Goal: Information Seeking & Learning: Check status

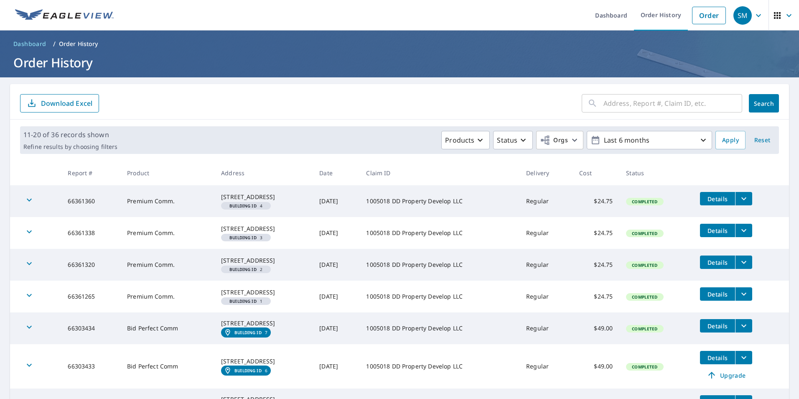
scroll to position [125, 0]
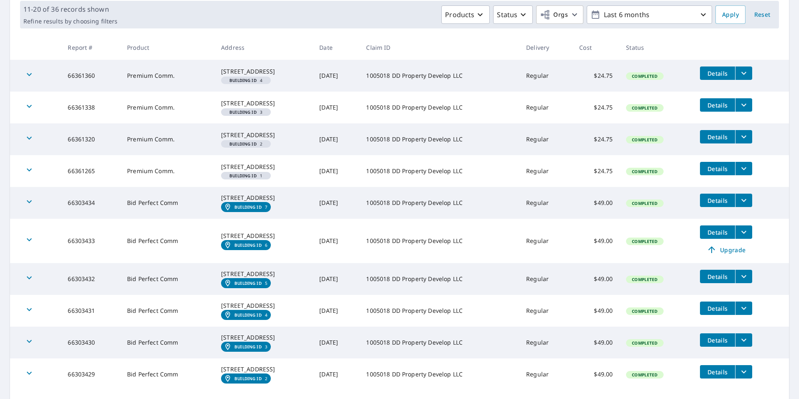
click at [239, 240] on div "[STREET_ADDRESS]" at bounding box center [263, 236] width 85 height 8
drag, startPoint x: 239, startPoint y: 266, endPoint x: 223, endPoint y: 266, distance: 15.9
click at [223, 240] on div "[STREET_ADDRESS]" at bounding box center [263, 236] width 85 height 8
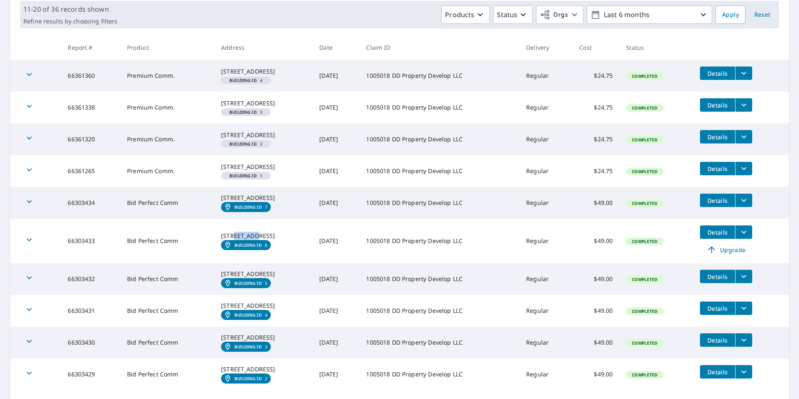
click at [223, 240] on div "[STREET_ADDRESS]" at bounding box center [263, 236] width 85 height 8
drag, startPoint x: 223, startPoint y: 266, endPoint x: 183, endPoint y: 269, distance: 39.8
click at [183, 263] on td "Bid Perfect Comm" at bounding box center [167, 241] width 94 height 44
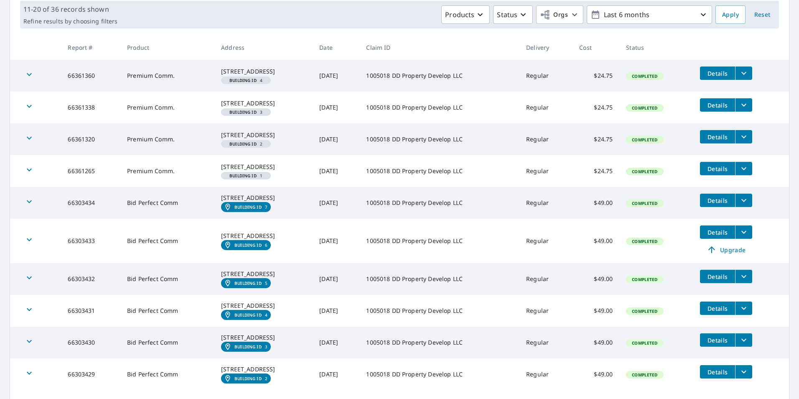
click at [221, 240] on div "[STREET_ADDRESS]" at bounding box center [263, 236] width 85 height 8
click at [76, 263] on td "66303433" at bounding box center [90, 241] width 59 height 44
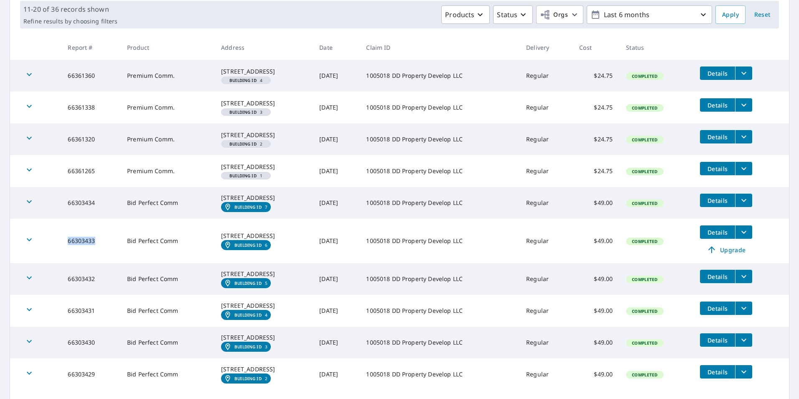
copy td "66303433"
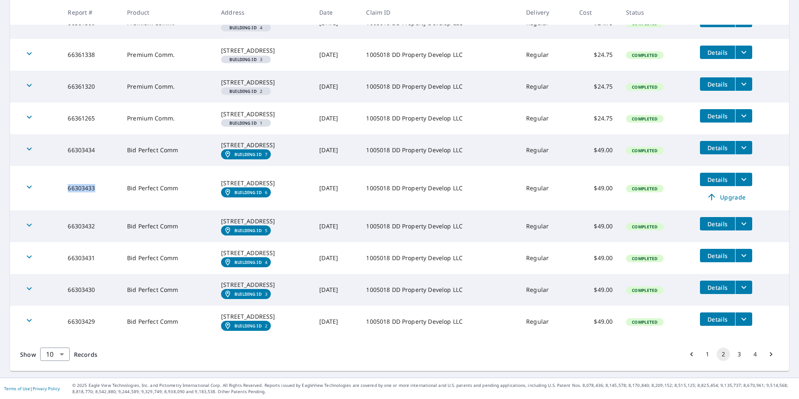
scroll to position [247, 0]
click at [733, 353] on button "3" at bounding box center [739, 353] width 13 height 13
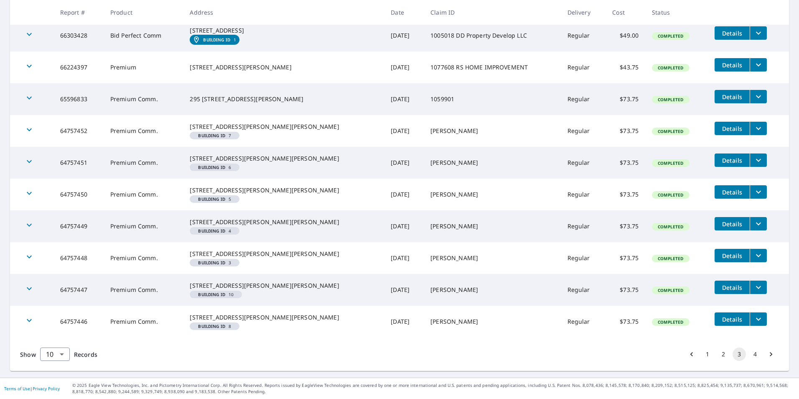
scroll to position [221, 0]
click at [717, 354] on button "2" at bounding box center [723, 353] width 13 height 13
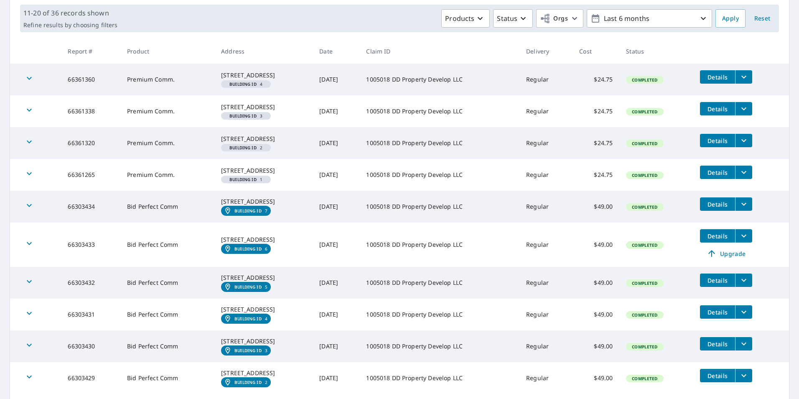
scroll to position [163, 0]
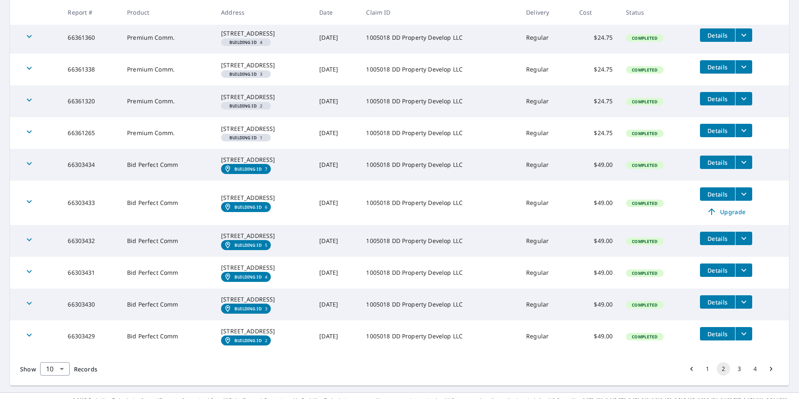
drag, startPoint x: 332, startPoint y: 180, endPoint x: 338, endPoint y: 135, distance: 45.2
click at [331, 180] on td "[DATE]" at bounding box center [336, 165] width 47 height 32
click at [336, 117] on td "[DATE]" at bounding box center [336, 101] width 47 height 32
drag, startPoint x: 336, startPoint y: 132, endPoint x: 320, endPoint y: 176, distance: 46.3
click at [320, 176] on tbody "66361360 Premium Comm. [STREET_ADDRESS] Building ID 4 [DATE] 1005018 DD Propert…" at bounding box center [399, 187] width 779 height 330
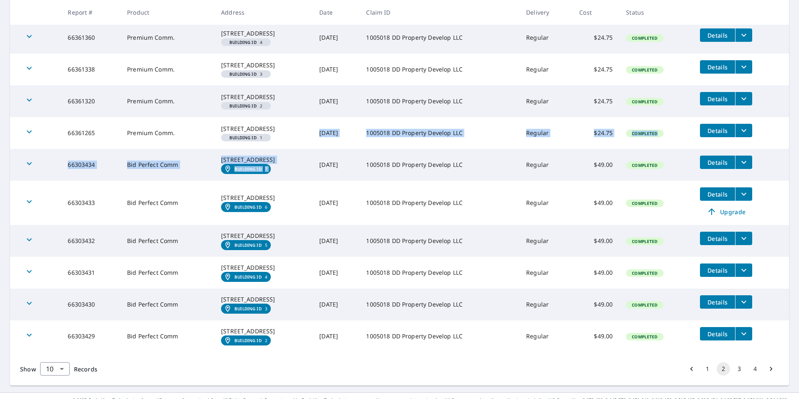
click at [322, 177] on td "[DATE]" at bounding box center [336, 165] width 47 height 32
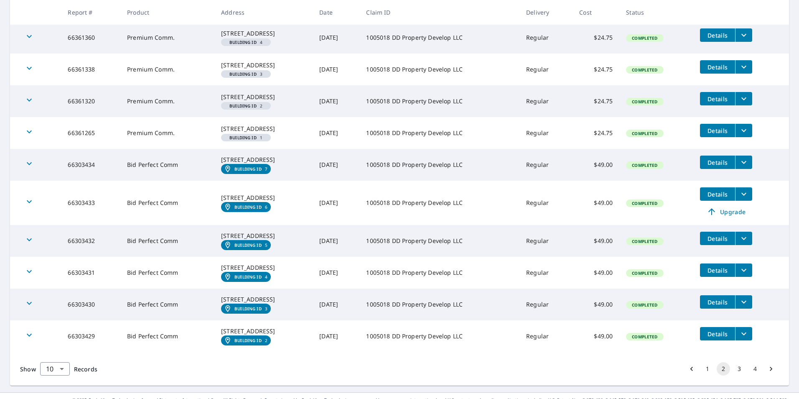
drag, startPoint x: 322, startPoint y: 177, endPoint x: 304, endPoint y: 142, distance: 38.5
click at [305, 142] on td "[STREET_ADDRESS]" at bounding box center [263, 133] width 98 height 32
click at [306, 117] on td "[STREET_ADDRESS]" at bounding box center [263, 101] width 98 height 32
click at [334, 149] on td "[DATE]" at bounding box center [336, 133] width 47 height 32
click at [335, 181] on td "[DATE]" at bounding box center [336, 165] width 47 height 32
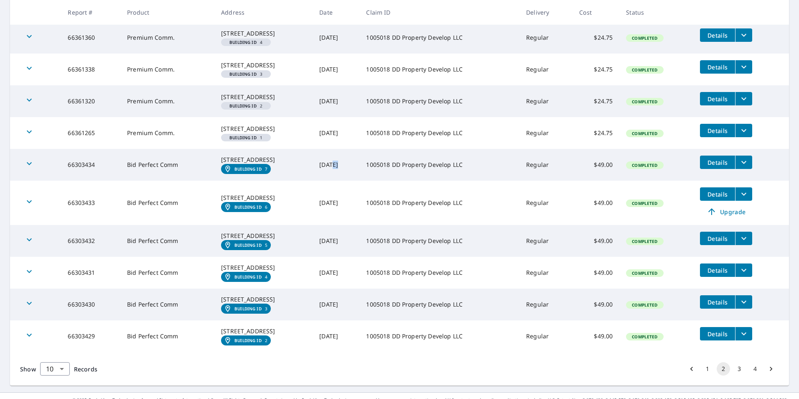
click at [337, 181] on td "[DATE]" at bounding box center [336, 165] width 47 height 32
drag, startPoint x: 337, startPoint y: 189, endPoint x: 338, endPoint y: 234, distance: 44.7
click at [338, 225] on td "[DATE]" at bounding box center [336, 203] width 47 height 44
click at [340, 225] on td "[DATE]" at bounding box center [336, 203] width 47 height 44
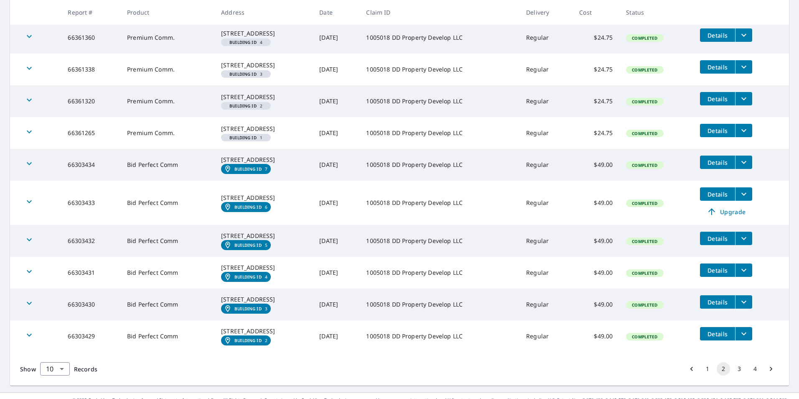
click at [223, 202] on div "[STREET_ADDRESS]" at bounding box center [263, 197] width 85 height 8
click at [224, 202] on div "[STREET_ADDRESS]" at bounding box center [263, 197] width 85 height 8
click at [69, 225] on td "66303433" at bounding box center [90, 203] width 59 height 44
click at [80, 225] on td "66303433" at bounding box center [90, 203] width 59 height 44
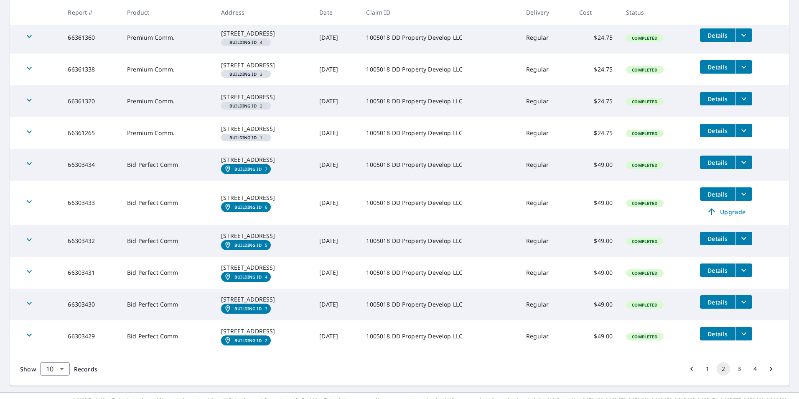
click at [80, 225] on td "66303433" at bounding box center [90, 203] width 59 height 44
click at [221, 202] on div "[STREET_ADDRESS]" at bounding box center [263, 197] width 85 height 8
click at [214, 225] on td "[STREET_ADDRESS]" at bounding box center [263, 203] width 98 height 44
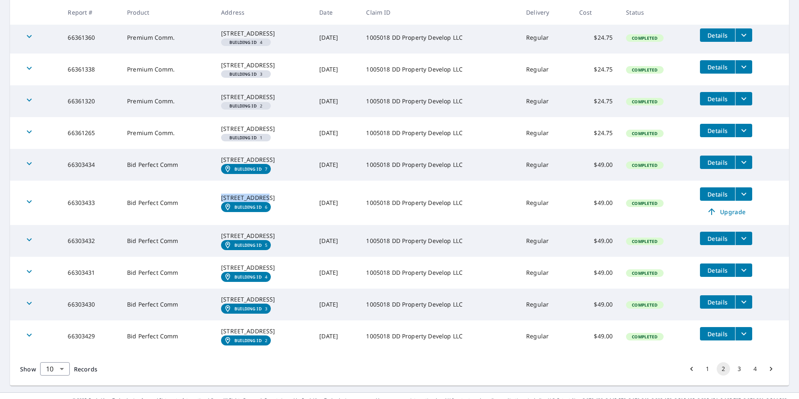
click at [221, 202] on div "[STREET_ADDRESS]" at bounding box center [263, 197] width 85 height 8
drag, startPoint x: 211, startPoint y: 228, endPoint x: 249, endPoint y: 234, distance: 38.1
click at [249, 225] on td "[STREET_ADDRESS]" at bounding box center [263, 203] width 98 height 44
copy div "[STREET_ADDRESS]"
click at [77, 257] on td "66303432" at bounding box center [90, 241] width 59 height 32
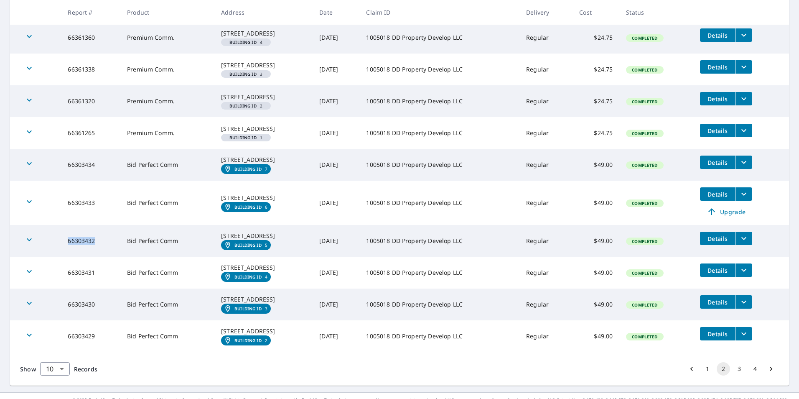
click at [77, 257] on td "66303432" at bounding box center [90, 241] width 59 height 32
copy td "66303432"
drag, startPoint x: 209, startPoint y: 273, endPoint x: 249, endPoint y: 282, distance: 41.0
click at [249, 257] on td "[STREET_ADDRESS][GEOGRAPHIC_DATA] ID 5" at bounding box center [263, 241] width 98 height 32
copy div "[STREET_ADDRESS]"
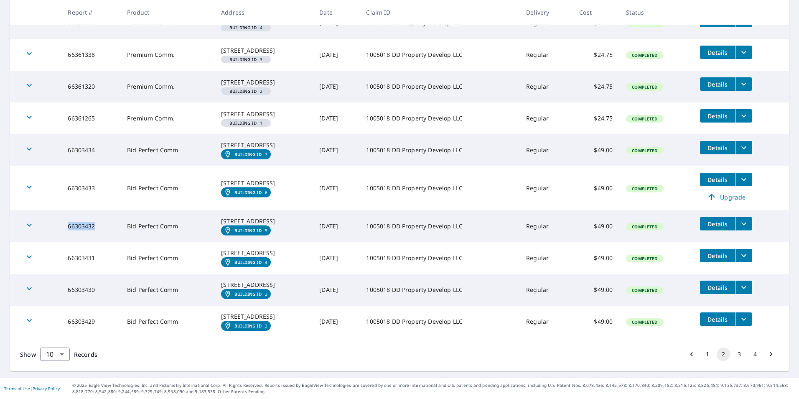
scroll to position [247, 0]
click at [358, 210] on td "[DATE]" at bounding box center [336, 226] width 47 height 32
click at [234, 249] on div "[STREET_ADDRESS]" at bounding box center [263, 253] width 85 height 8
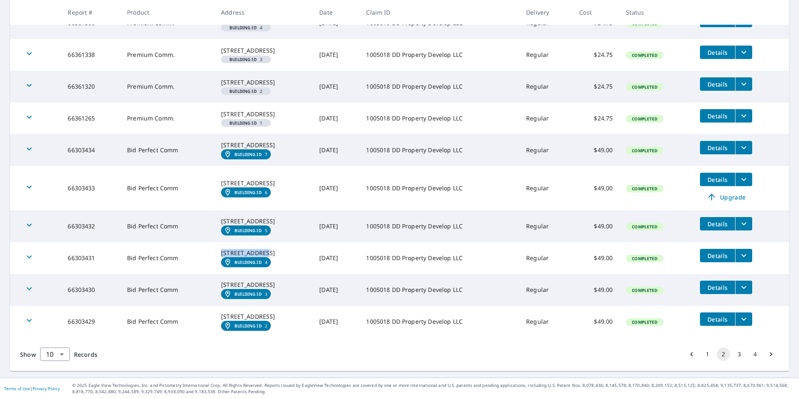
click at [234, 249] on div "[STREET_ADDRESS]" at bounding box center [263, 253] width 85 height 8
click at [74, 242] on td "66303431" at bounding box center [90, 258] width 59 height 32
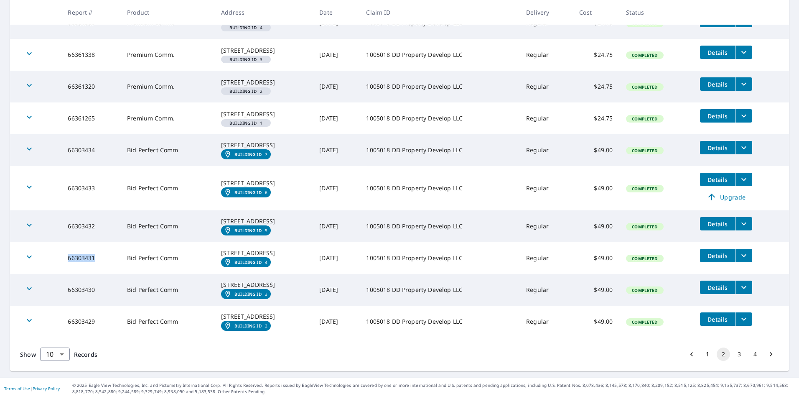
copy td "66303431"
drag, startPoint x: 209, startPoint y: 229, endPoint x: 251, endPoint y: 237, distance: 42.1
click at [251, 249] on div "[STREET_ADDRESS]" at bounding box center [263, 253] width 85 height 8
copy div "[STREET_ADDRESS],"
click at [126, 276] on td "Bid Perfect Comm" at bounding box center [167, 290] width 94 height 32
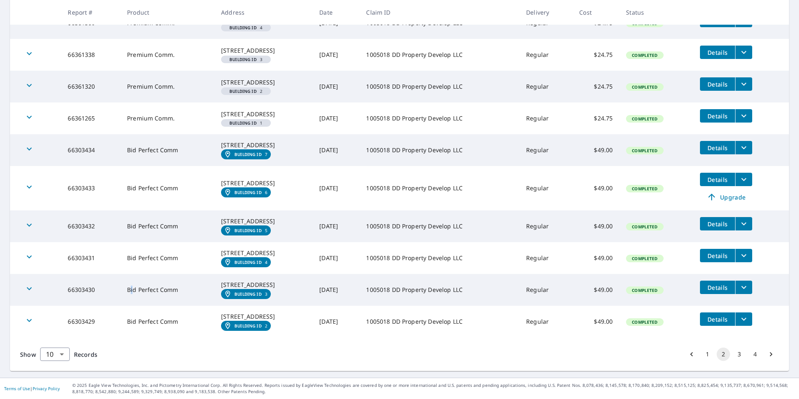
click at [126, 276] on td "Bid Perfect Comm" at bounding box center [167, 290] width 94 height 32
click at [124, 276] on td "Bid Perfect Comm" at bounding box center [167, 290] width 94 height 32
drag, startPoint x: 124, startPoint y: 276, endPoint x: 80, endPoint y: 277, distance: 44.3
click at [80, 277] on td "66303430" at bounding box center [90, 290] width 59 height 32
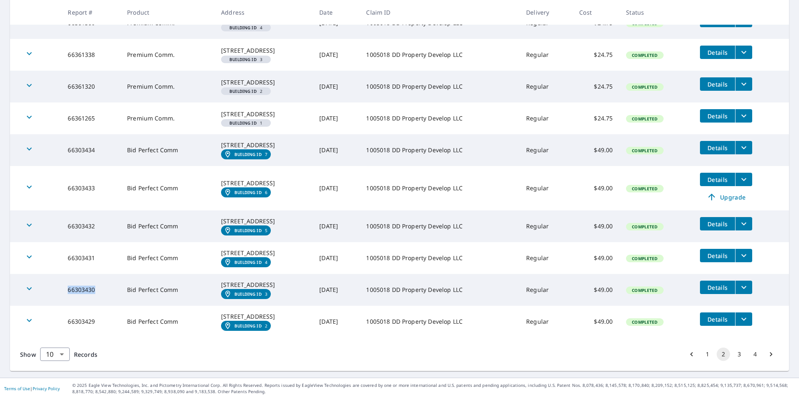
copy td "66303430"
drag, startPoint x: 207, startPoint y: 270, endPoint x: 249, endPoint y: 278, distance: 42.9
click at [249, 278] on td "[STREET_ADDRESS]" at bounding box center [263, 290] width 98 height 32
copy div "[STREET_ADDRESS]"
click at [81, 315] on td "66303429" at bounding box center [90, 321] width 59 height 32
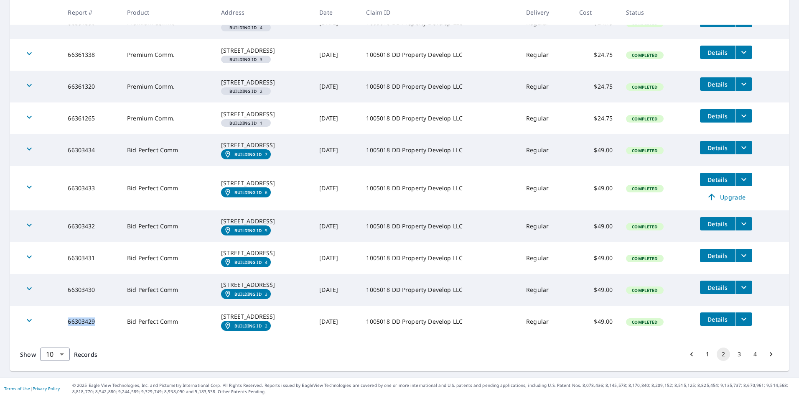
click at [81, 315] on td "66303429" at bounding box center [90, 321] width 59 height 32
copy td "66303429"
drag, startPoint x: 211, startPoint y: 307, endPoint x: 249, endPoint y: 316, distance: 39.2
click at [249, 316] on td "[STREET_ADDRESS]" at bounding box center [263, 321] width 98 height 32
copy div "[STREET_ADDRESS]"
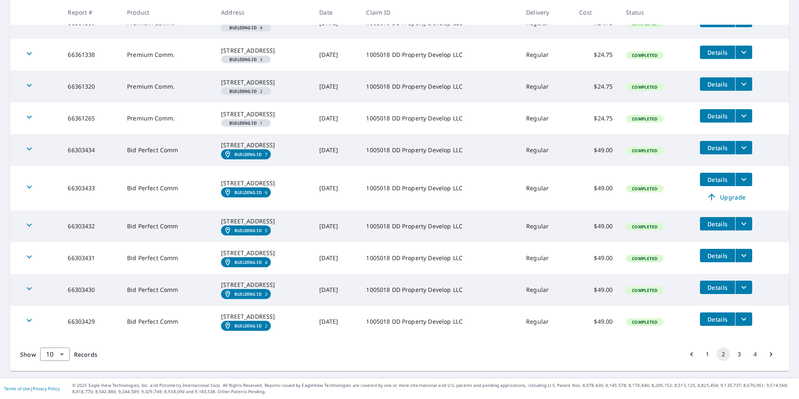
click at [385, 366] on div "Show 10 10 ​ Records 1 2 3 4" at bounding box center [399, 353] width 779 height 33
click at [733, 350] on button "3" at bounding box center [739, 353] width 13 height 13
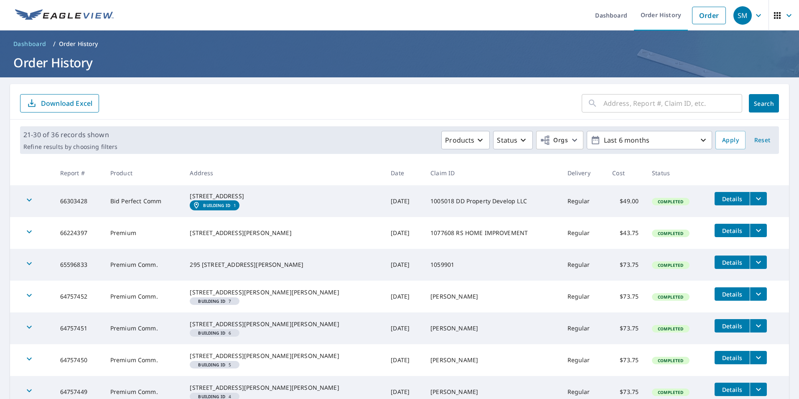
click at [226, 188] on td "[STREET_ADDRESS]" at bounding box center [283, 201] width 201 height 32
click at [224, 193] on div "[STREET_ADDRESS]" at bounding box center [284, 196] width 188 height 8
click at [222, 193] on div "[STREET_ADDRESS]" at bounding box center [284, 196] width 188 height 8
click at [72, 211] on td "66303428" at bounding box center [78, 201] width 50 height 32
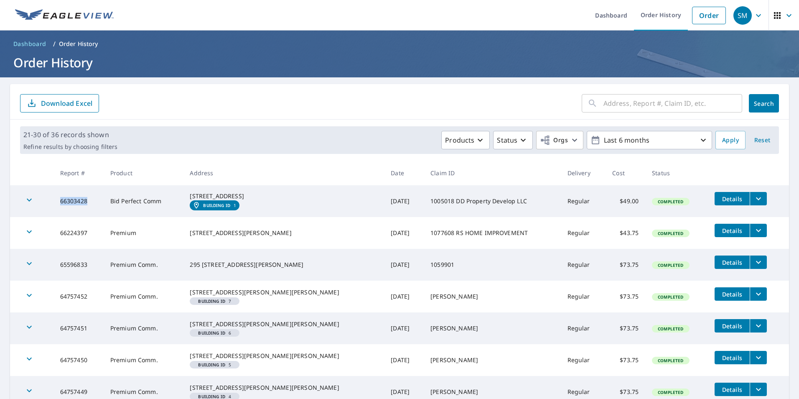
click at [72, 211] on td "66303428" at bounding box center [78, 201] width 50 height 32
click at [232, 199] on div "[STREET_ADDRESS]" at bounding box center [284, 196] width 188 height 8
drag, startPoint x: 232, startPoint y: 199, endPoint x: 248, endPoint y: 205, distance: 16.9
click at [248, 205] on td "[STREET_ADDRESS]" at bounding box center [283, 201] width 201 height 32
click at [318, 143] on div "Products Status Orgs Last 6 months" at bounding box center [416, 140] width 591 height 18
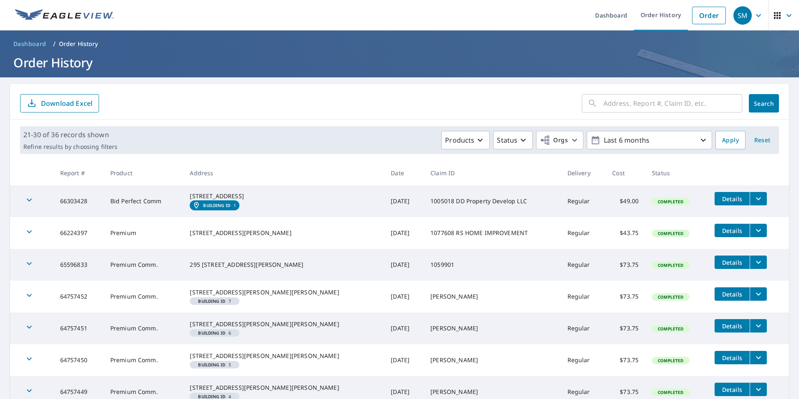
click at [508, 217] on td "1005018 DD Property Develop LLC" at bounding box center [492, 201] width 137 height 32
click at [561, 209] on td "Regular" at bounding box center [583, 201] width 45 height 32
drag, startPoint x: 540, startPoint y: 209, endPoint x: 450, endPoint y: 209, distance: 90.7
click at [450, 209] on td "1005018 DD Property Develop LLC" at bounding box center [492, 201] width 137 height 32
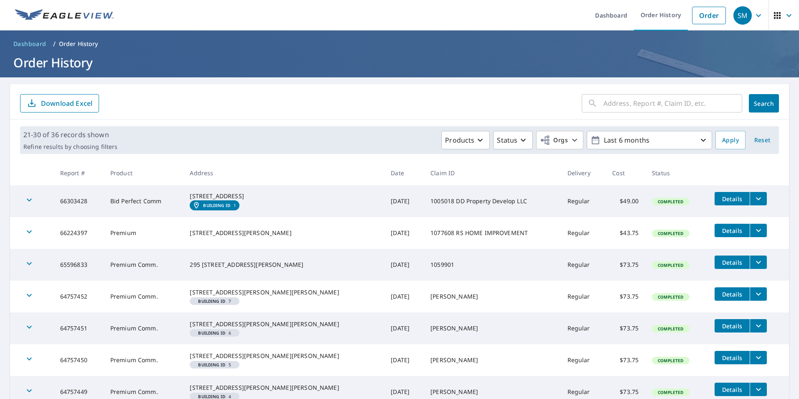
scroll to position [221, 0]
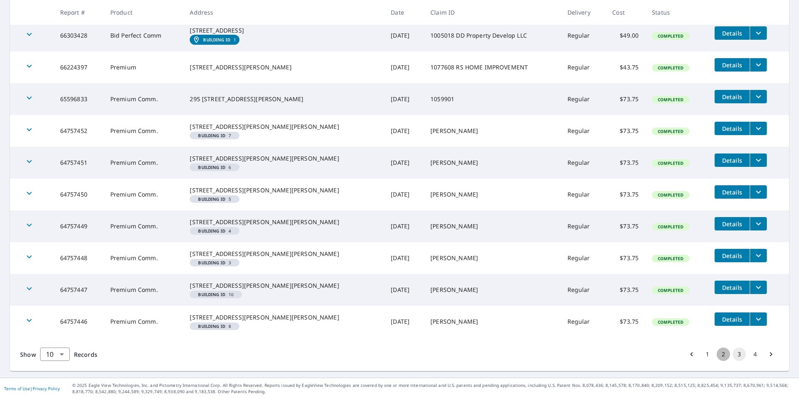
click at [717, 357] on button "2" at bounding box center [723, 353] width 13 height 13
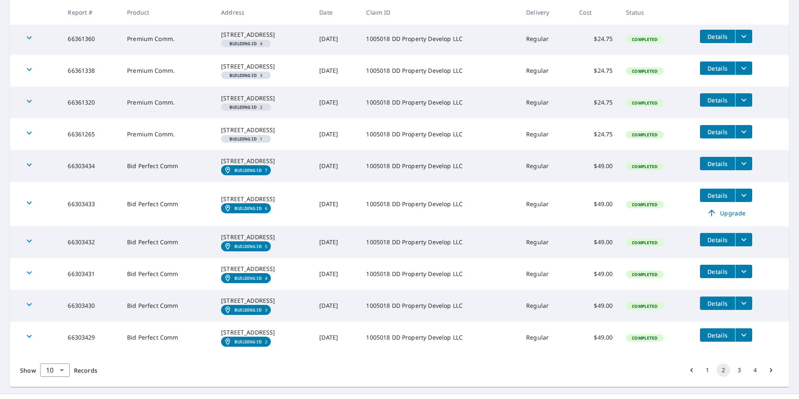
scroll to position [247, 0]
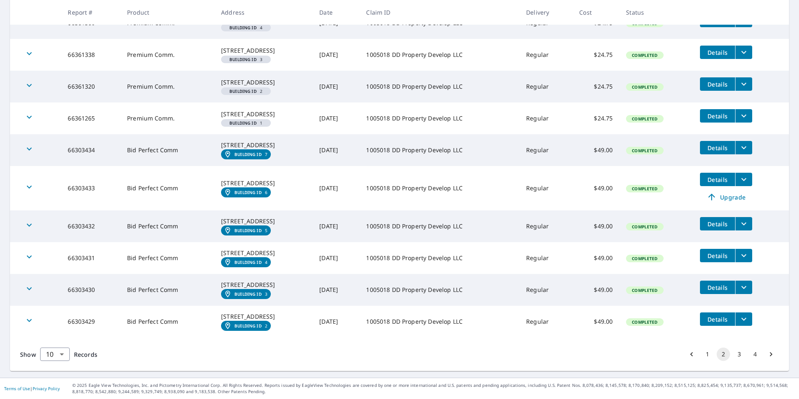
click at [610, 320] on td "$49.00" at bounding box center [595, 321] width 47 height 32
click at [335, 330] on td "[DATE]" at bounding box center [336, 321] width 47 height 32
click at [244, 274] on td "[STREET_ADDRESS]" at bounding box center [263, 290] width 98 height 32
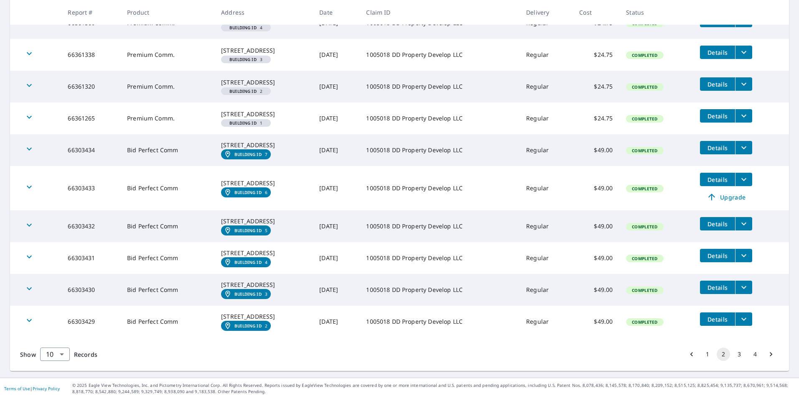
click at [244, 274] on td "[STREET_ADDRESS]" at bounding box center [263, 290] width 98 height 32
click at [221, 257] on div "[STREET_ADDRESS]" at bounding box center [263, 253] width 85 height 8
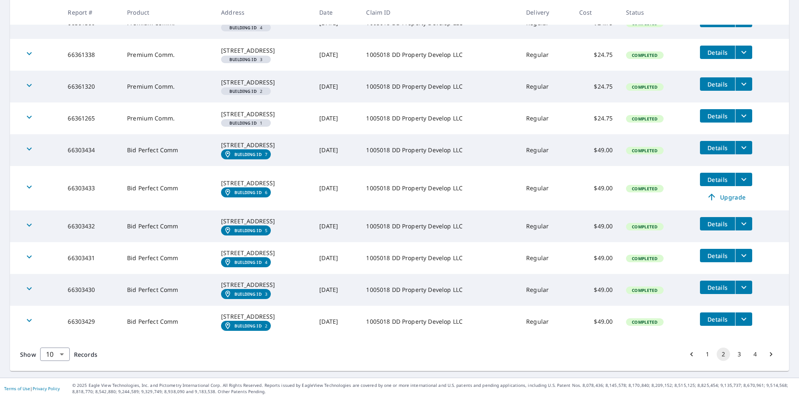
click at [221, 257] on div "[STREET_ADDRESS]" at bounding box center [263, 253] width 85 height 8
drag, startPoint x: 221, startPoint y: 275, endPoint x: 212, endPoint y: 229, distance: 47.4
click at [221, 225] on div "[STREET_ADDRESS]" at bounding box center [263, 221] width 85 height 8
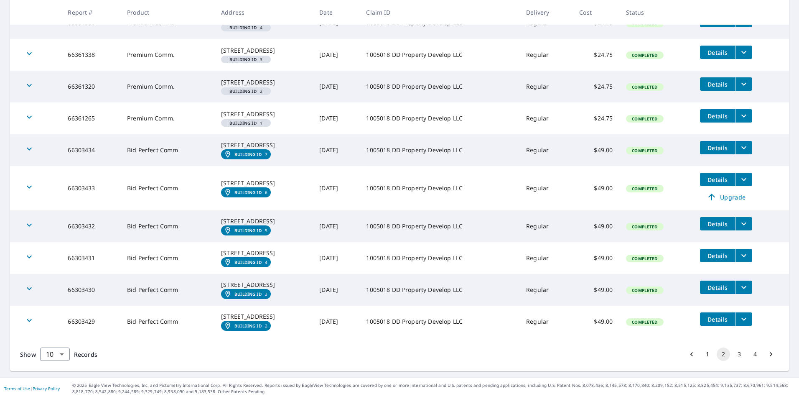
drag, startPoint x: 212, startPoint y: 229, endPoint x: 273, endPoint y: 196, distance: 69.4
click at [273, 187] on div "[STREET_ADDRESS]" at bounding box center [263, 183] width 85 height 8
click at [244, 182] on td "[STREET_ADDRESS]" at bounding box center [263, 188] width 98 height 44
drag, startPoint x: 244, startPoint y: 182, endPoint x: 216, endPoint y: 146, distance: 45.9
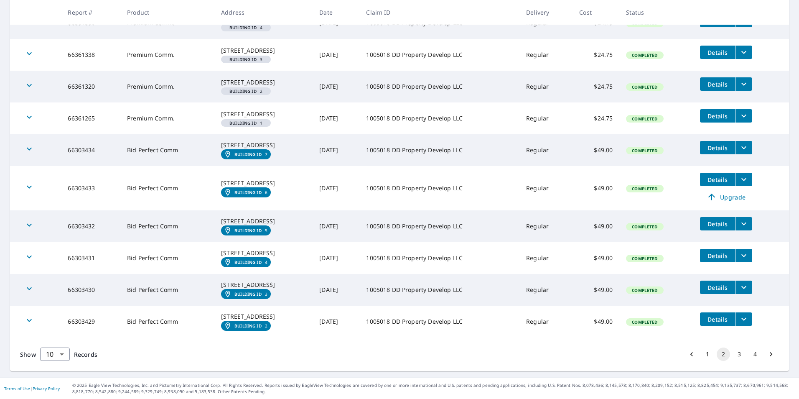
click at [221, 146] on div "[STREET_ADDRESS]" at bounding box center [263, 145] width 85 height 8
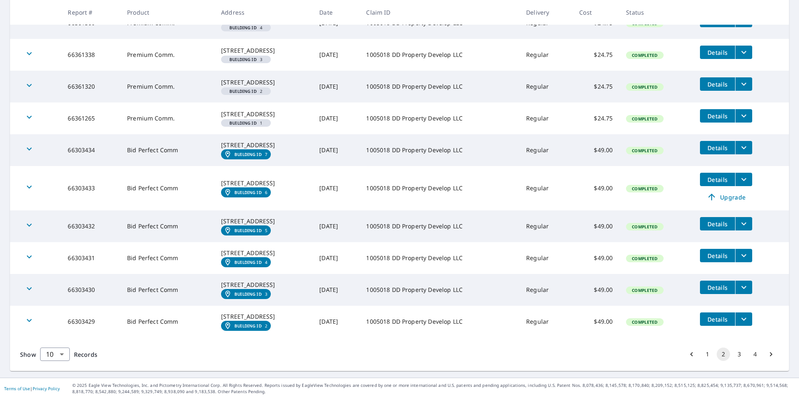
drag, startPoint x: 216, startPoint y: 146, endPoint x: 216, endPoint y: 109, distance: 36.8
click at [221, 110] on div "[STREET_ADDRESS]" at bounding box center [263, 114] width 85 height 8
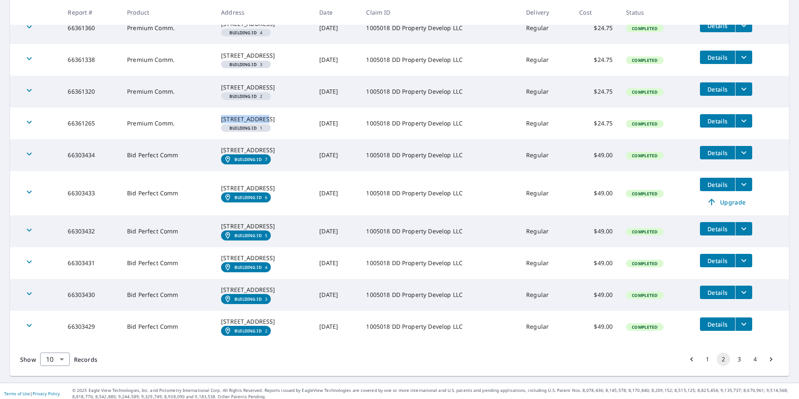
scroll to position [163, 0]
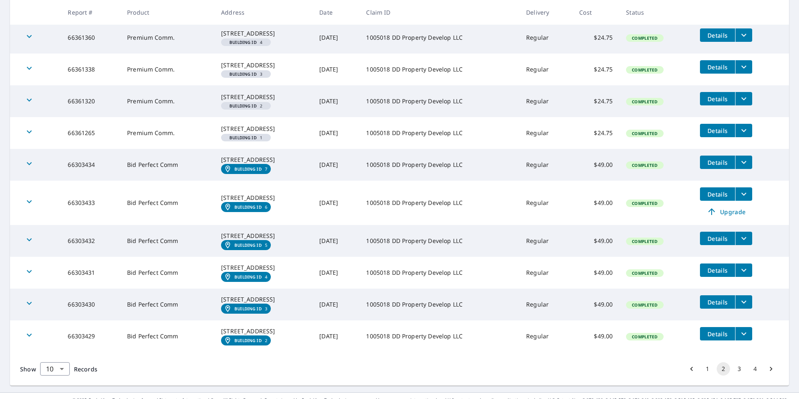
click at [222, 101] on div "[STREET_ADDRESS]" at bounding box center [263, 97] width 85 height 8
click at [221, 101] on div "[STREET_ADDRESS]" at bounding box center [263, 97] width 85 height 8
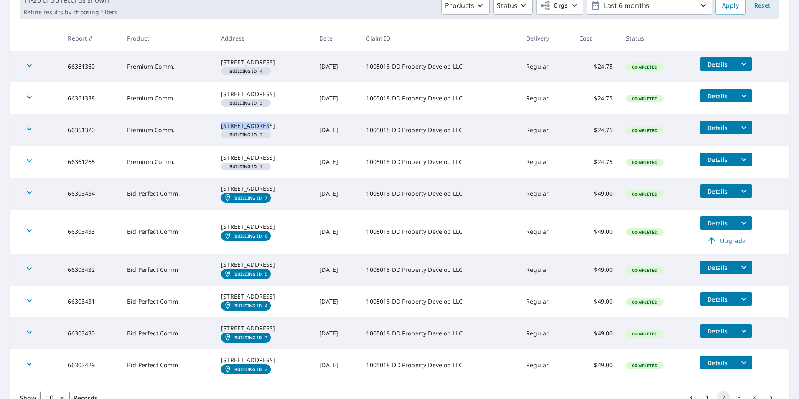
scroll to position [122, 0]
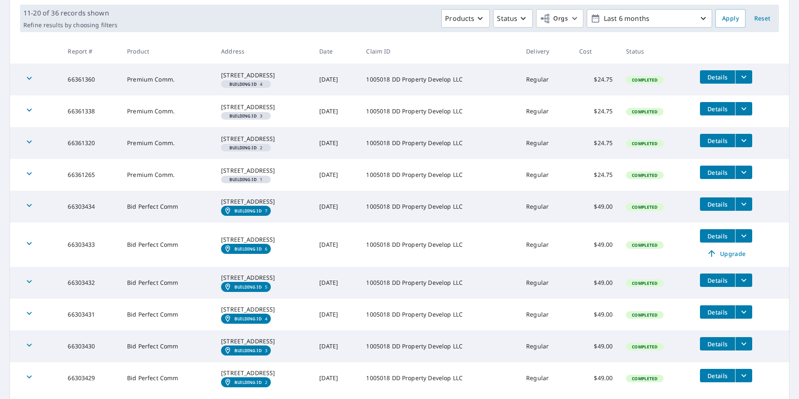
click at [221, 111] on div "[STREET_ADDRESS]" at bounding box center [263, 107] width 85 height 8
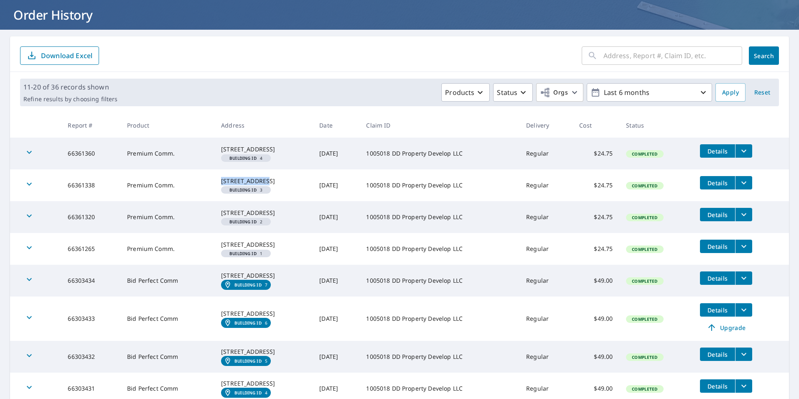
scroll to position [38, 0]
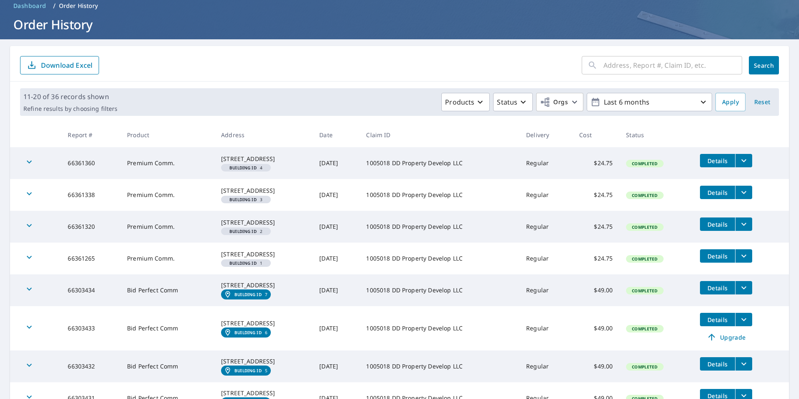
click at [238, 158] on div "[STREET_ADDRESS]" at bounding box center [263, 159] width 85 height 8
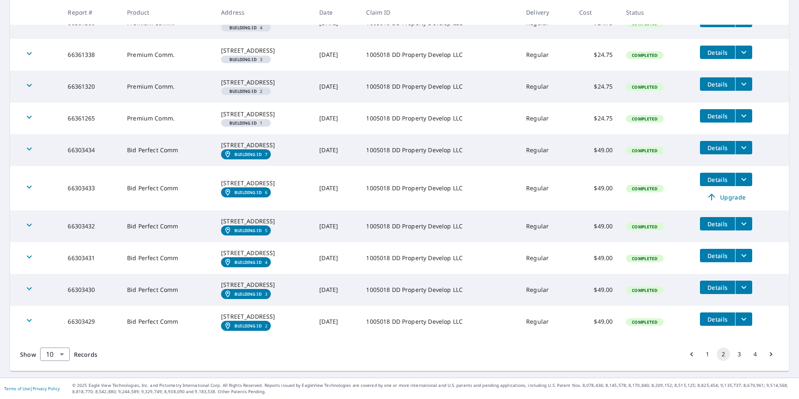
click at [705, 348] on button "1" at bounding box center [707, 353] width 13 height 13
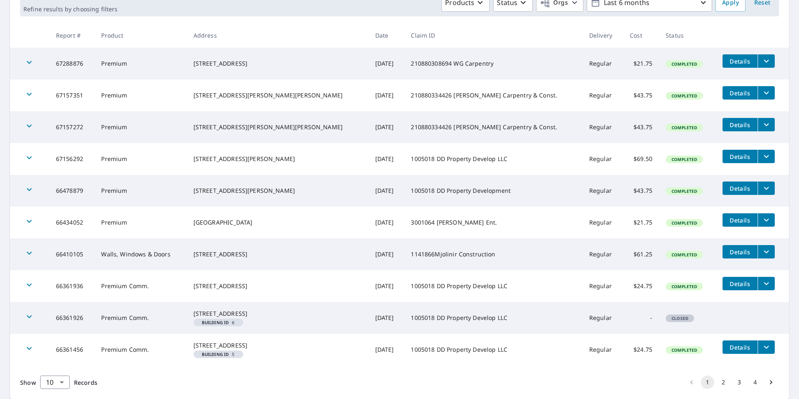
scroll to position [179, 0]
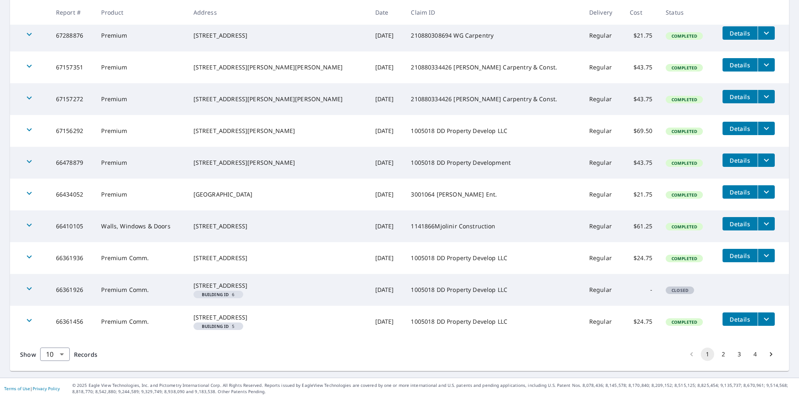
click at [492, 320] on td "1005018 DD Property Develop LLC" at bounding box center [493, 321] width 178 height 32
drag, startPoint x: 492, startPoint y: 320, endPoint x: 570, endPoint y: 321, distance: 77.7
click at [583, 321] on td "Regular" at bounding box center [603, 321] width 41 height 32
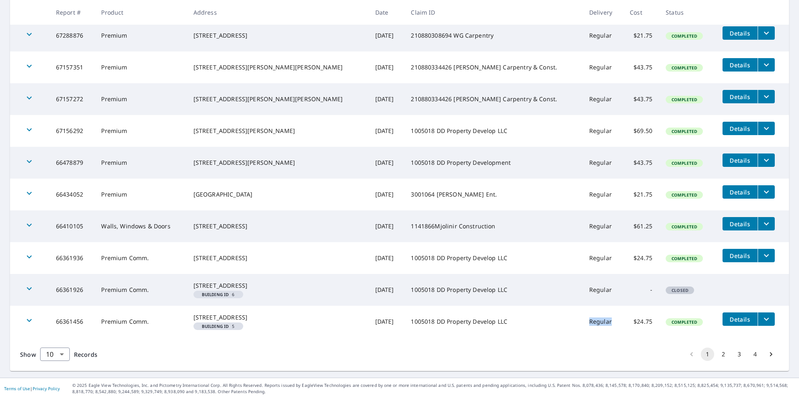
click at [583, 321] on td "Regular" at bounding box center [603, 321] width 41 height 32
drag, startPoint x: 570, startPoint y: 321, endPoint x: 522, endPoint y: 314, distance: 48.9
click at [522, 314] on td "1005018 DD Property Develop LLC" at bounding box center [493, 321] width 178 height 32
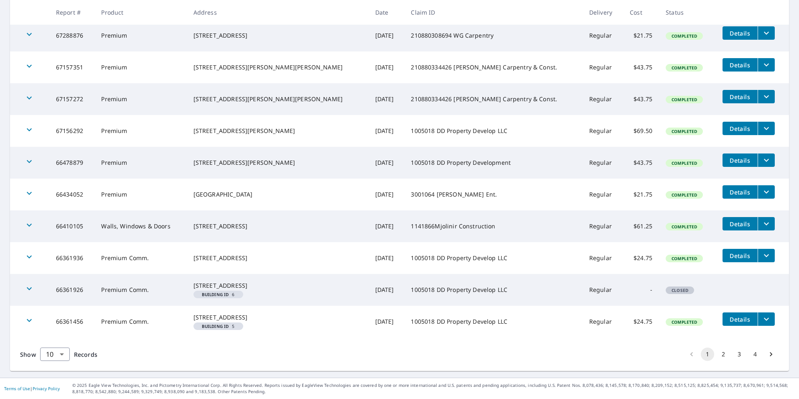
click at [522, 314] on td "1005018 DD Property Develop LLC" at bounding box center [493, 321] width 178 height 32
drag, startPoint x: 522, startPoint y: 314, endPoint x: 461, endPoint y: 226, distance: 106.6
click at [461, 226] on td "1141866Mjolinir Construction" at bounding box center [493, 226] width 178 height 32
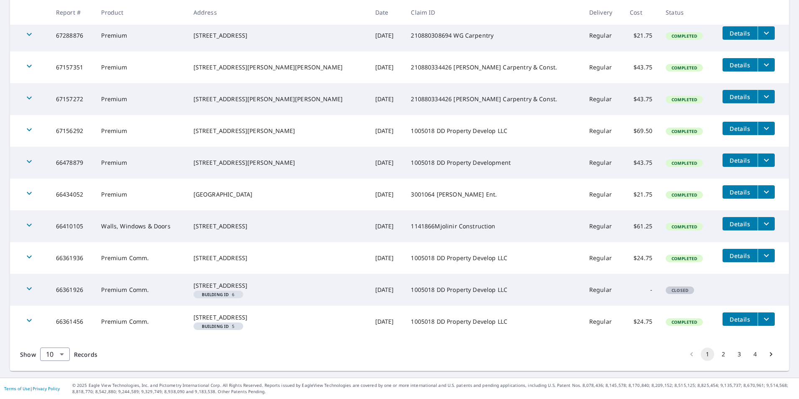
drag, startPoint x: 461, startPoint y: 226, endPoint x: 464, endPoint y: 234, distance: 7.9
click at [464, 242] on td "1005018 DD Property Develop LLC" at bounding box center [493, 258] width 178 height 32
drag, startPoint x: 464, startPoint y: 234, endPoint x: 430, endPoint y: 222, distance: 36.1
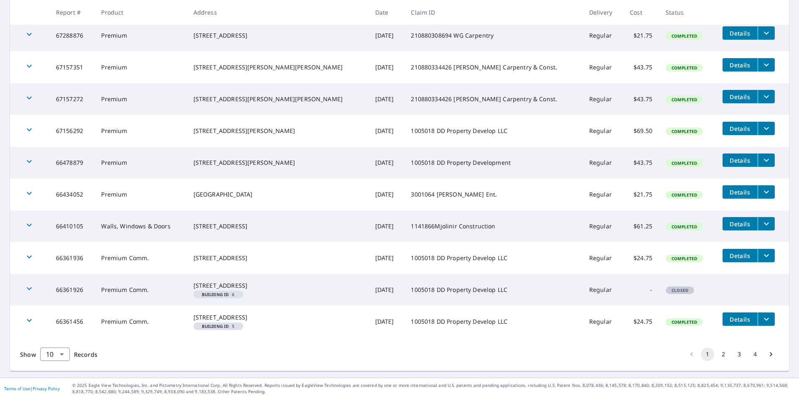
click at [430, 222] on td "1141866Mjolinir Construction" at bounding box center [493, 226] width 178 height 32
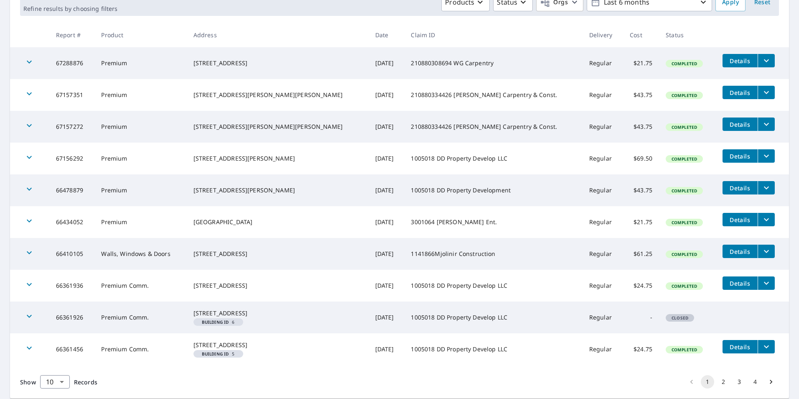
scroll to position [96, 0]
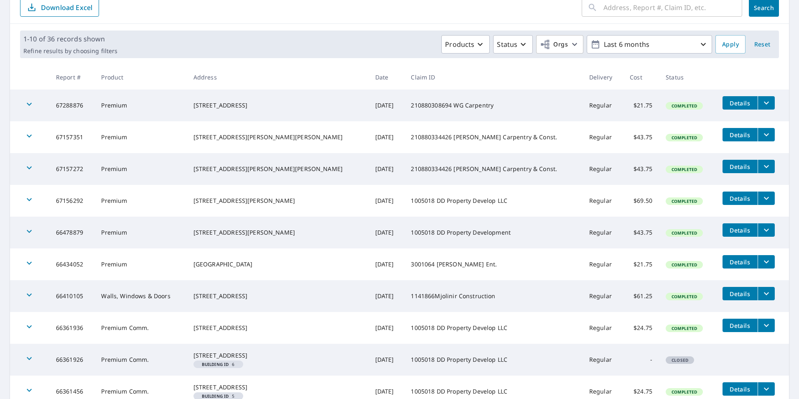
click at [431, 229] on td "1005018 DD Property Development" at bounding box center [493, 232] width 178 height 32
drag, startPoint x: 431, startPoint y: 229, endPoint x: 382, endPoint y: 191, distance: 61.4
click at [404, 191] on td "1005018 DD Property Develop LLC" at bounding box center [493, 201] width 178 height 32
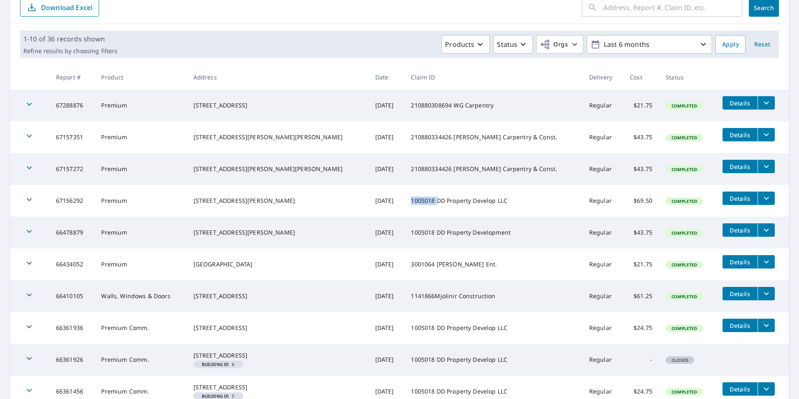
click at [404, 191] on td "1005018 DD Property Develop LLC" at bounding box center [493, 201] width 178 height 32
drag, startPoint x: 382, startPoint y: 191, endPoint x: 380, endPoint y: 213, distance: 21.8
click at [404, 213] on td "1005018 DD Property Develop LLC" at bounding box center [493, 201] width 178 height 32
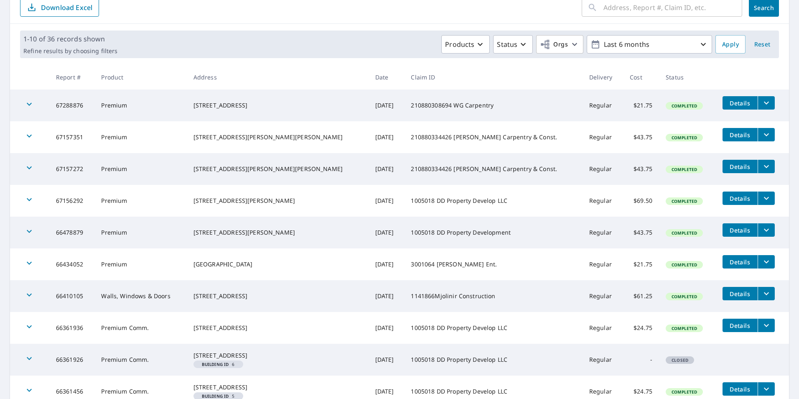
drag, startPoint x: 380, startPoint y: 213, endPoint x: 397, endPoint y: 224, distance: 19.6
click at [404, 225] on td "1005018 DD Property Development" at bounding box center [493, 232] width 178 height 32
click at [438, 202] on td "1005018 DD Property Develop LLC" at bounding box center [493, 201] width 178 height 32
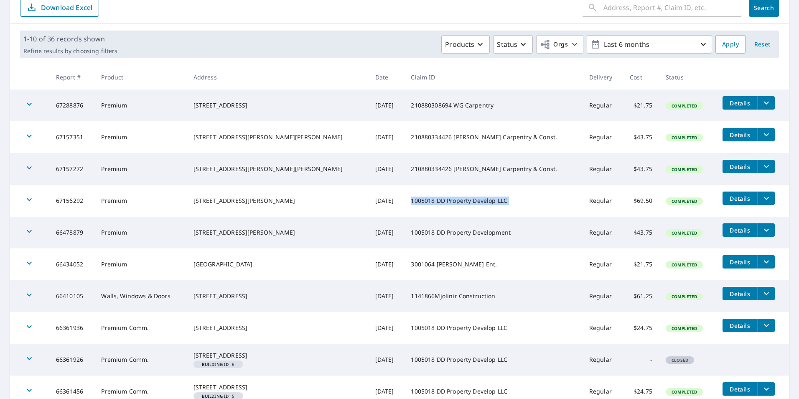
drag, startPoint x: 438, startPoint y: 202, endPoint x: 424, endPoint y: 233, distance: 34.0
click at [424, 233] on td "1005018 DD Property Development" at bounding box center [493, 232] width 178 height 32
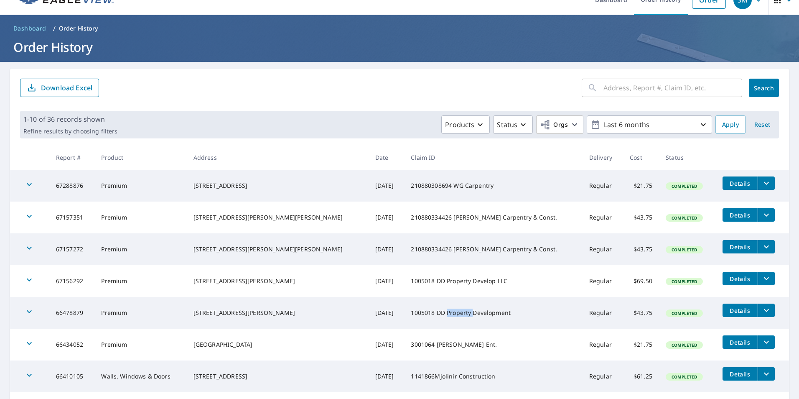
scroll to position [12, 0]
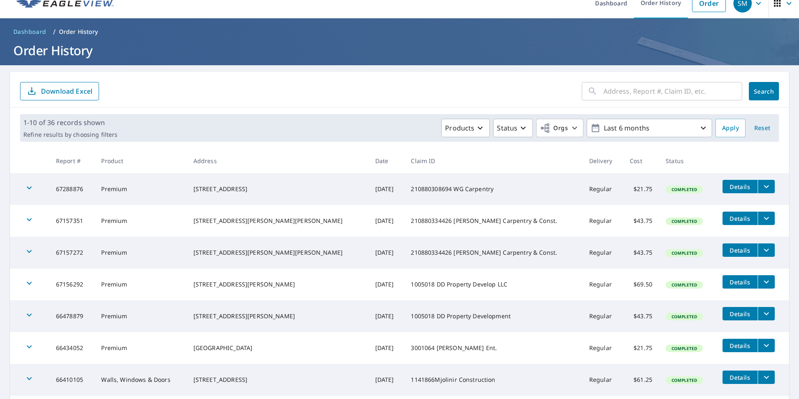
click at [419, 278] on td "1005018 DD Property Develop LLC" at bounding box center [493, 284] width 178 height 32
drag, startPoint x: 419, startPoint y: 278, endPoint x: 355, endPoint y: 278, distance: 64.4
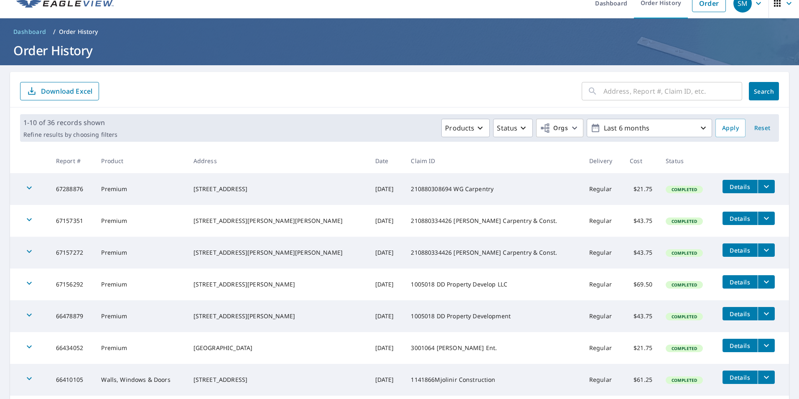
click at [369, 278] on td "[DATE]" at bounding box center [387, 284] width 36 height 32
drag, startPoint x: 355, startPoint y: 278, endPoint x: 336, endPoint y: 312, distance: 38.6
click at [369, 312] on td "[DATE]" at bounding box center [387, 316] width 36 height 32
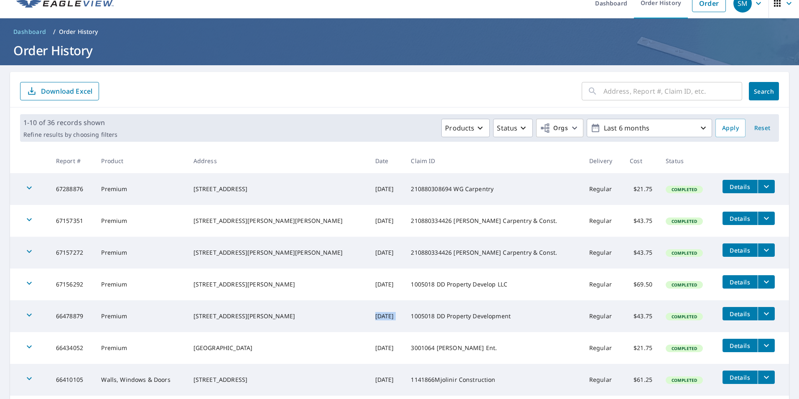
click at [369, 312] on td "[DATE]" at bounding box center [387, 316] width 36 height 32
drag, startPoint x: 336, startPoint y: 312, endPoint x: 329, endPoint y: 282, distance: 30.7
click at [369, 282] on td "[DATE]" at bounding box center [387, 284] width 36 height 32
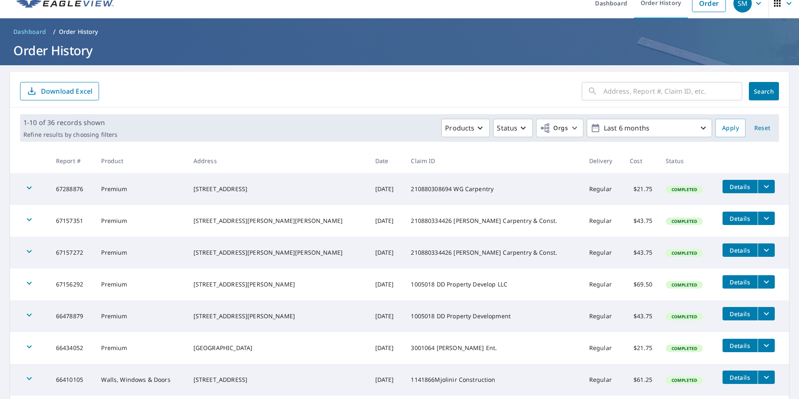
drag, startPoint x: 329, startPoint y: 282, endPoint x: 245, endPoint y: 277, distance: 84.5
click at [245, 280] on div "[STREET_ADDRESS][PERSON_NAME]" at bounding box center [277, 284] width 168 height 8
